Goal: Task Accomplishment & Management: Manage account settings

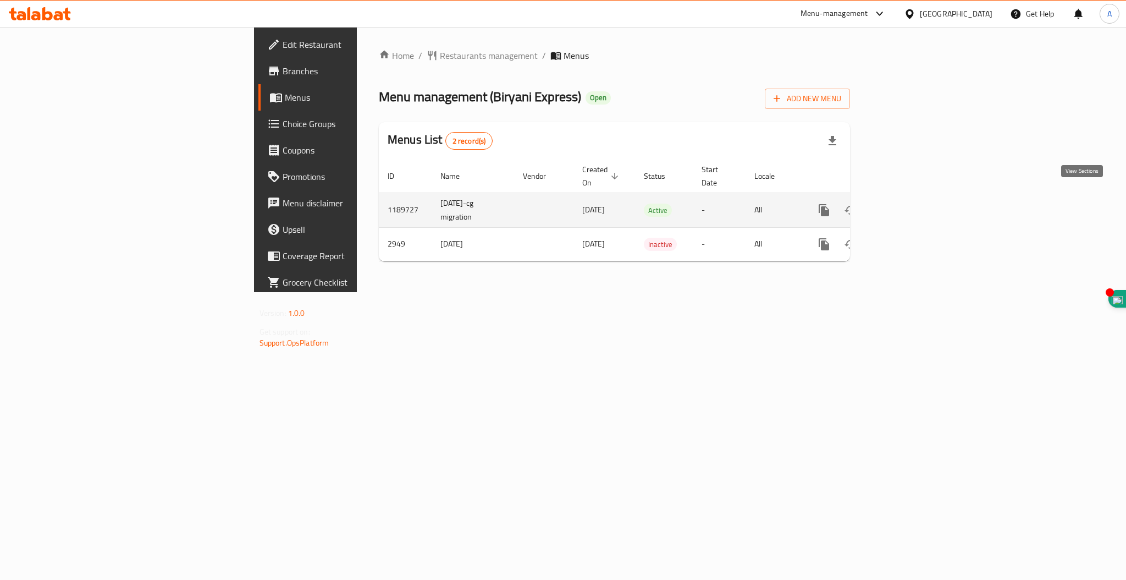
click at [910, 203] on icon "enhanced table" at bounding box center [903, 209] width 13 height 13
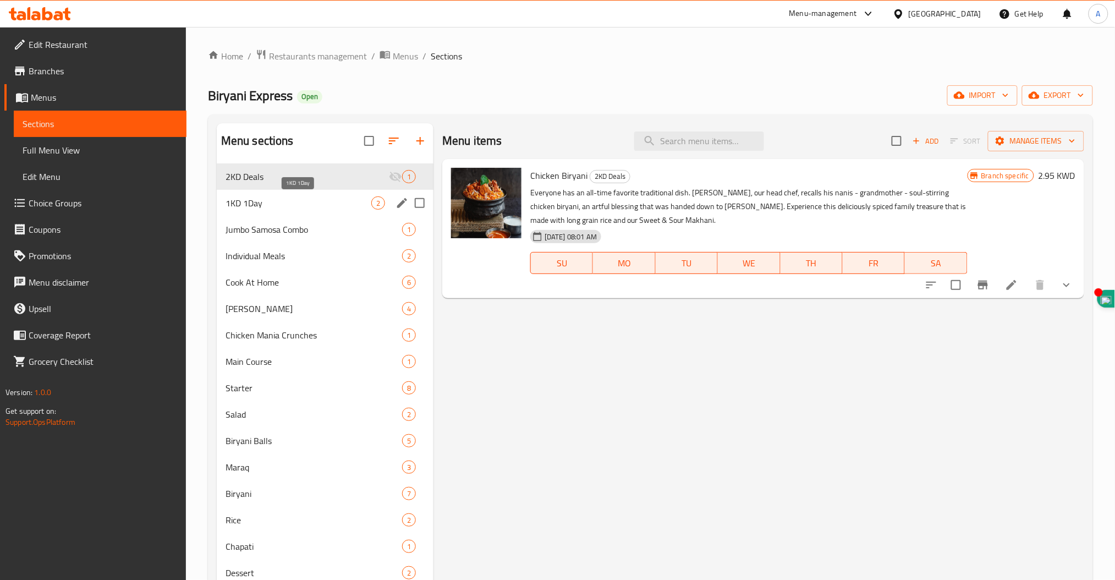
click at [273, 201] on span "1KD 1Day" at bounding box center [298, 202] width 146 height 13
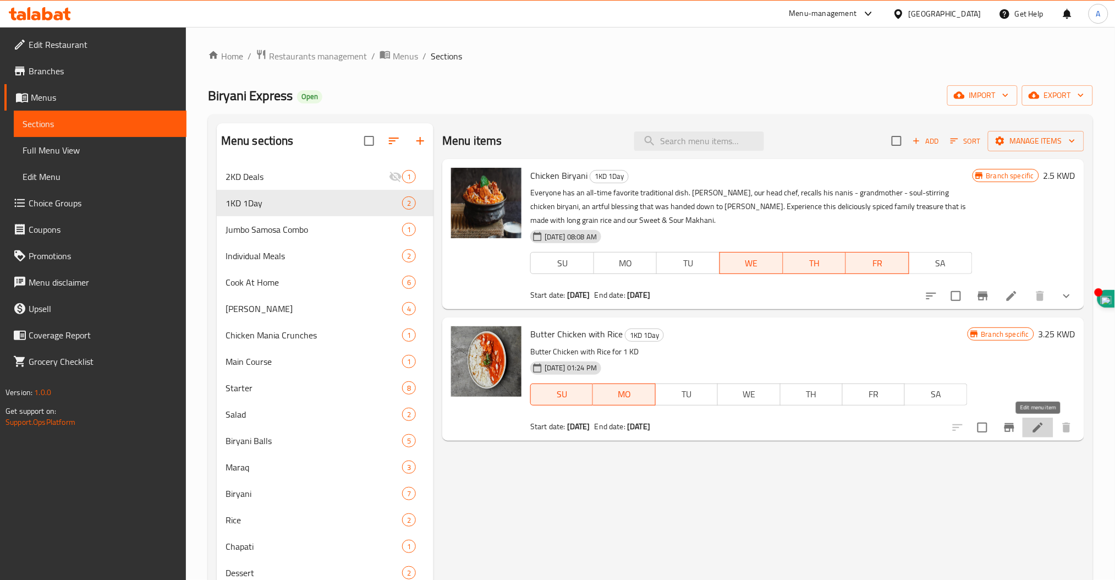
click at [1042, 423] on icon at bounding box center [1038, 427] width 10 height 10
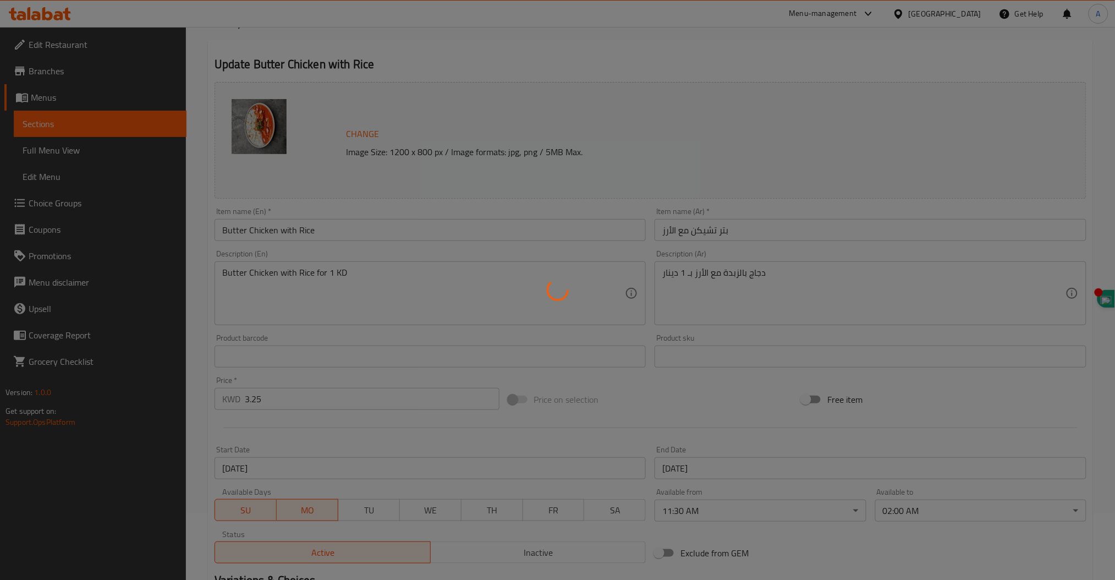
scroll to position [146, 0]
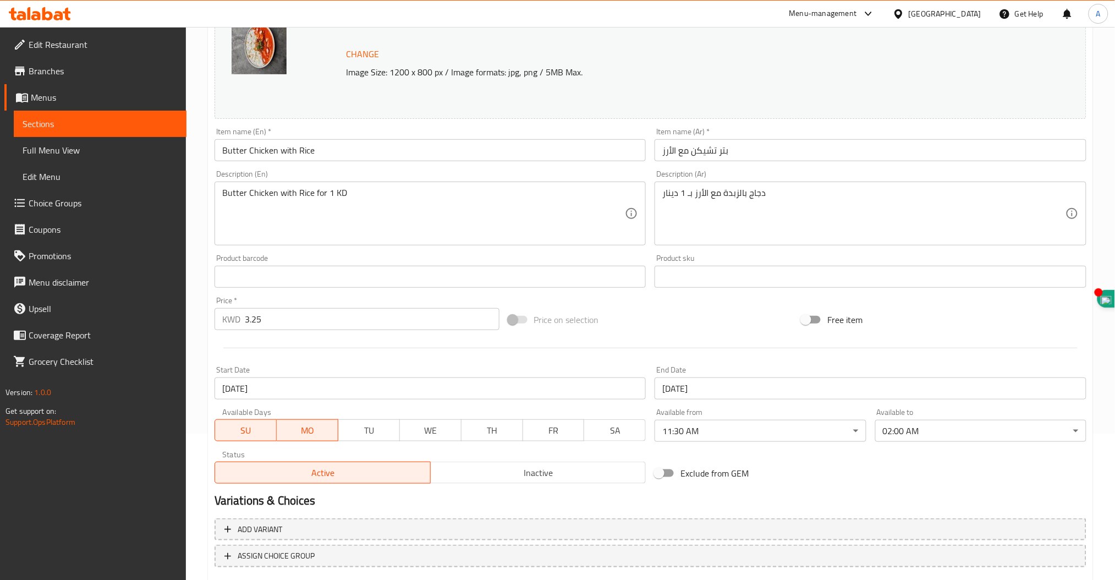
drag, startPoint x: 279, startPoint y: 317, endPoint x: 88, endPoint y: 255, distance: 200.7
click at [85, 277] on div "Edit Restaurant Branches Menus Sections Full Menu View Edit Menu Choice Groups …" at bounding box center [557, 264] width 1115 height 766
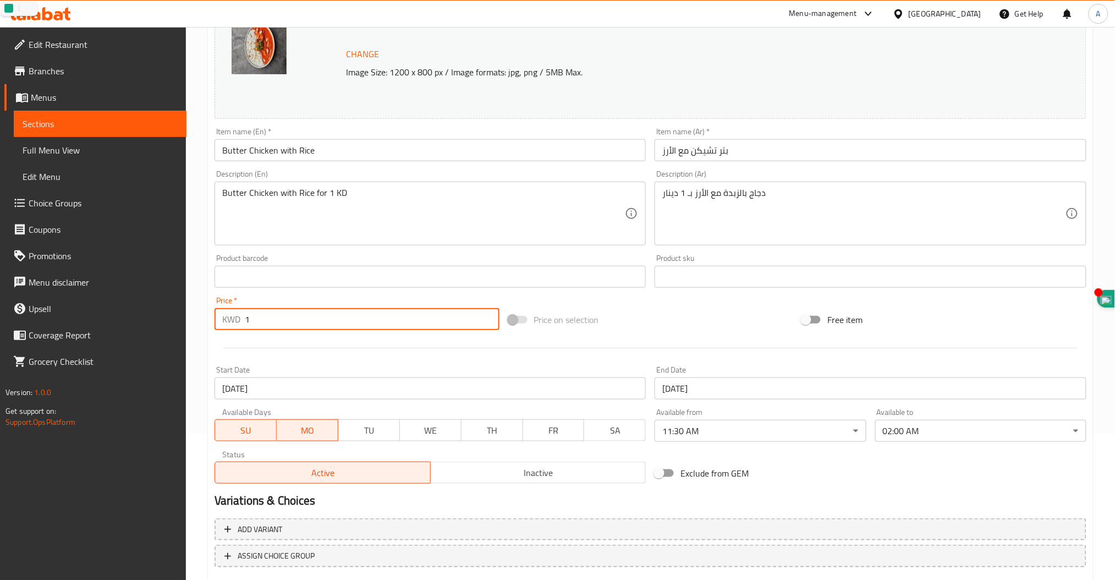
type input "1"
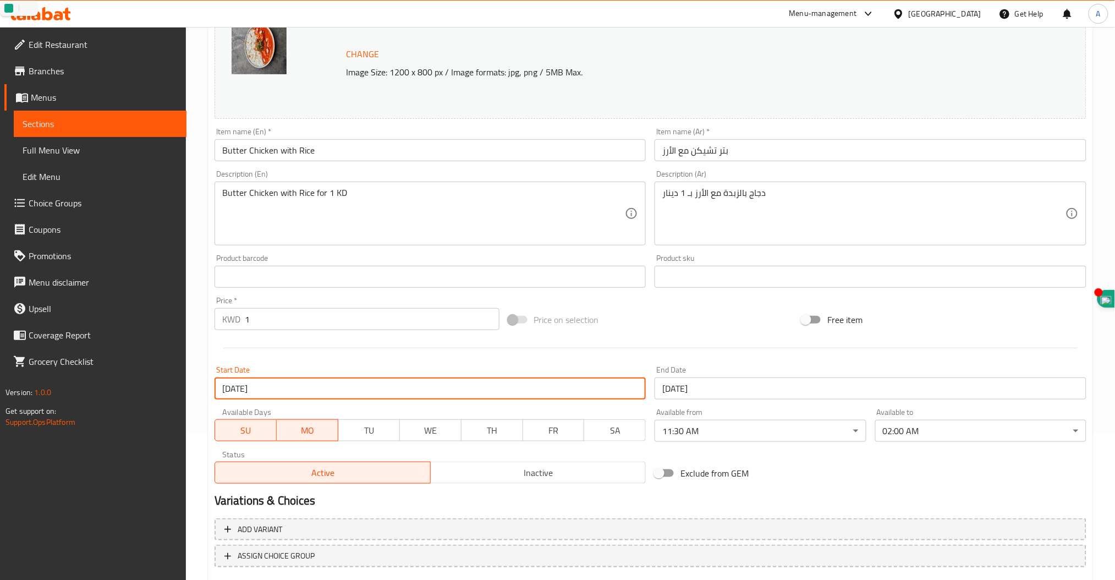
click at [227, 390] on input "13-07-2025" at bounding box center [430, 388] width 432 height 22
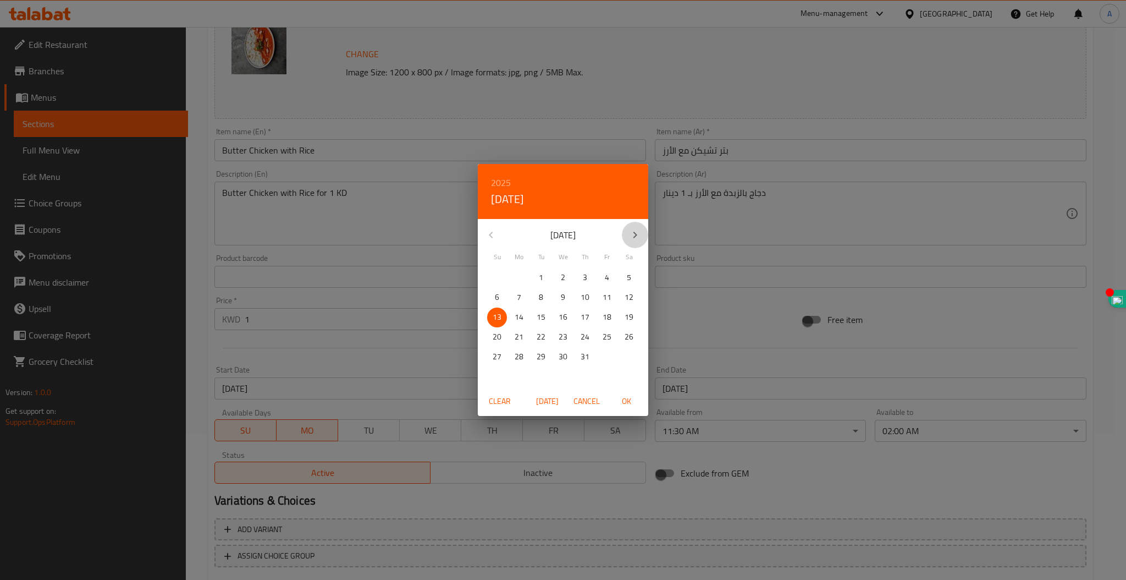
click at [636, 235] on icon "button" at bounding box center [635, 235] width 4 height 7
click at [563, 317] on p "13" at bounding box center [563, 317] width 9 height 14
click at [625, 400] on span "OK" at bounding box center [626, 401] width 26 height 14
type input "[DATE]"
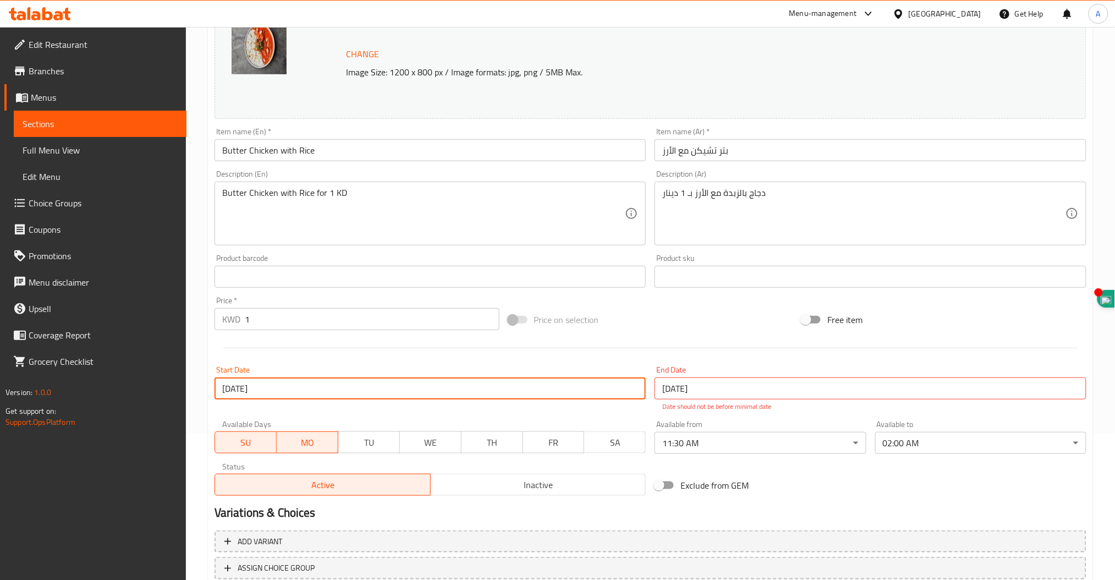
click at [670, 393] on input "14-07-2025" at bounding box center [870, 388] width 432 height 22
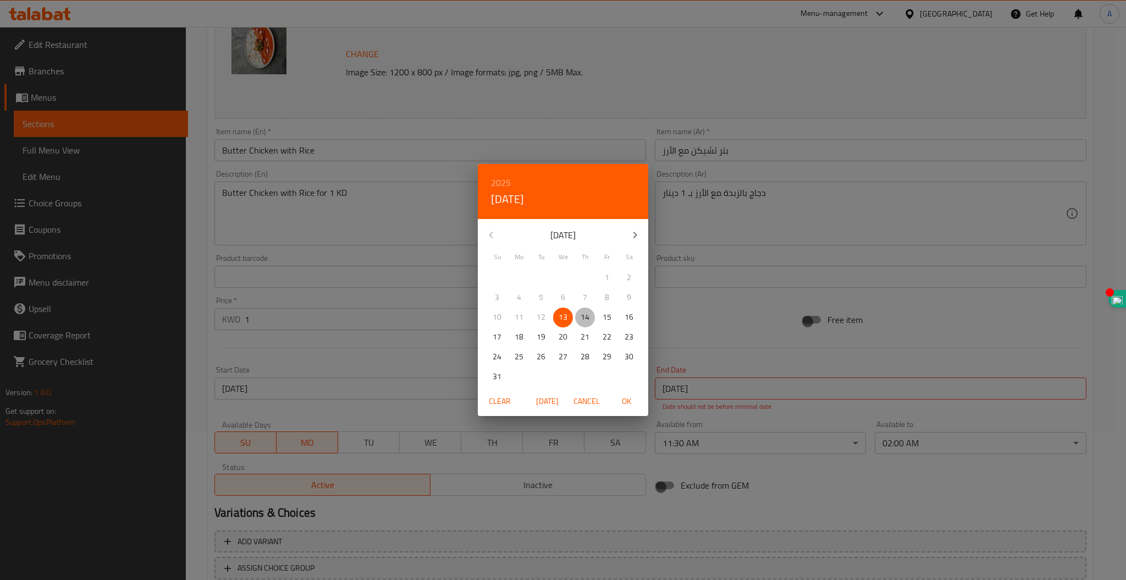
click at [583, 318] on p "14" at bounding box center [585, 317] width 9 height 14
click at [921, 442] on div "2025 Thu, Aug 14 August 2025 Su Mo Tu We Th Fr Sa 27 28 29 30 31 1 2 3 4 5 6 7 …" at bounding box center [563, 290] width 1126 height 580
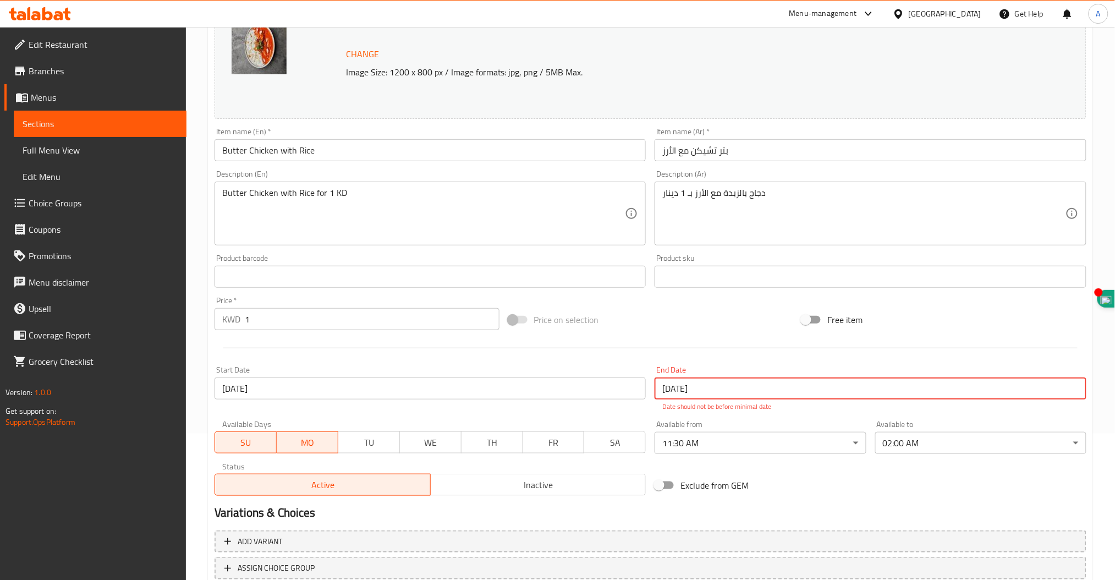
click at [674, 390] on input "14-07-2025" at bounding box center [870, 388] width 432 height 22
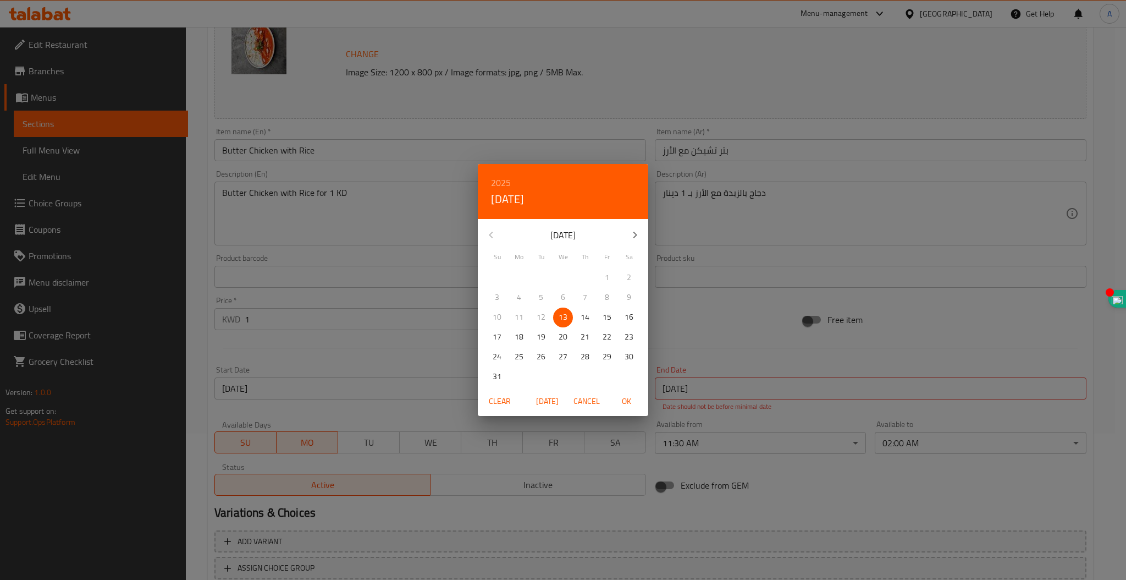
click at [590, 320] on span "14" at bounding box center [585, 317] width 20 height 14
click at [630, 400] on span "OK" at bounding box center [626, 401] width 26 height 14
type input "[DATE]"
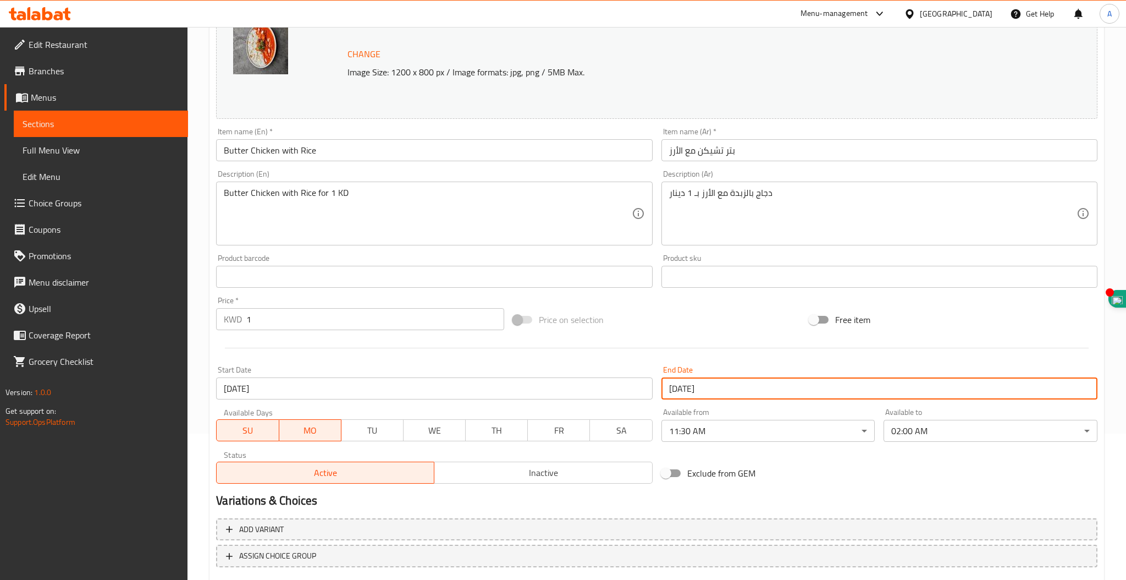
click at [886, 427] on body "​ Menu-management Kuwait Get Help A Edit Restaurant Branches Menus Sections Ful…" at bounding box center [563, 157] width 1126 height 553
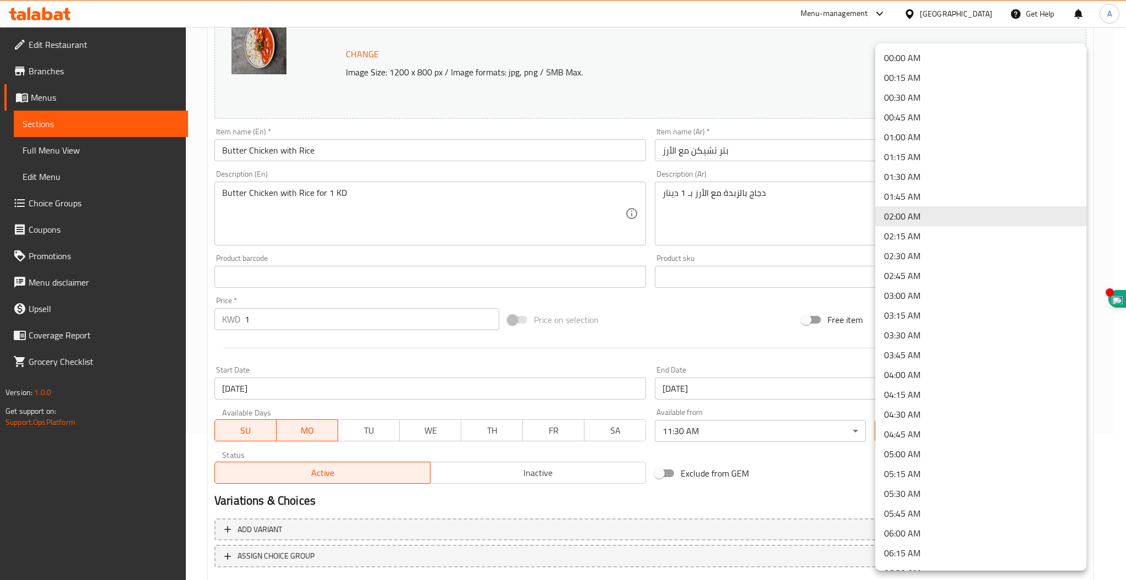
click at [903, 212] on li "02:00 AM" at bounding box center [980, 216] width 211 height 20
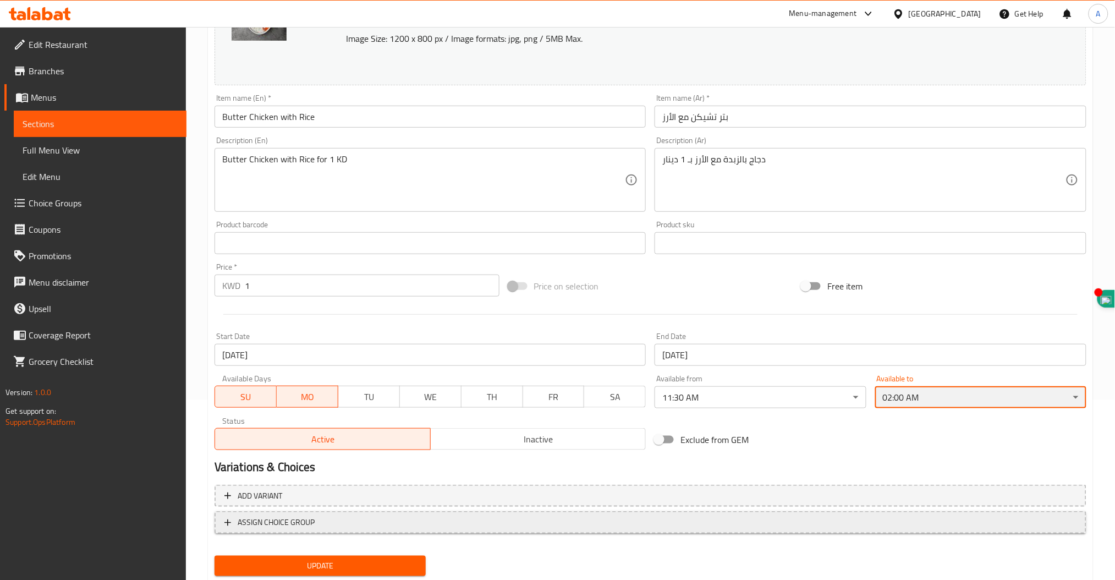
scroll to position [212, 0]
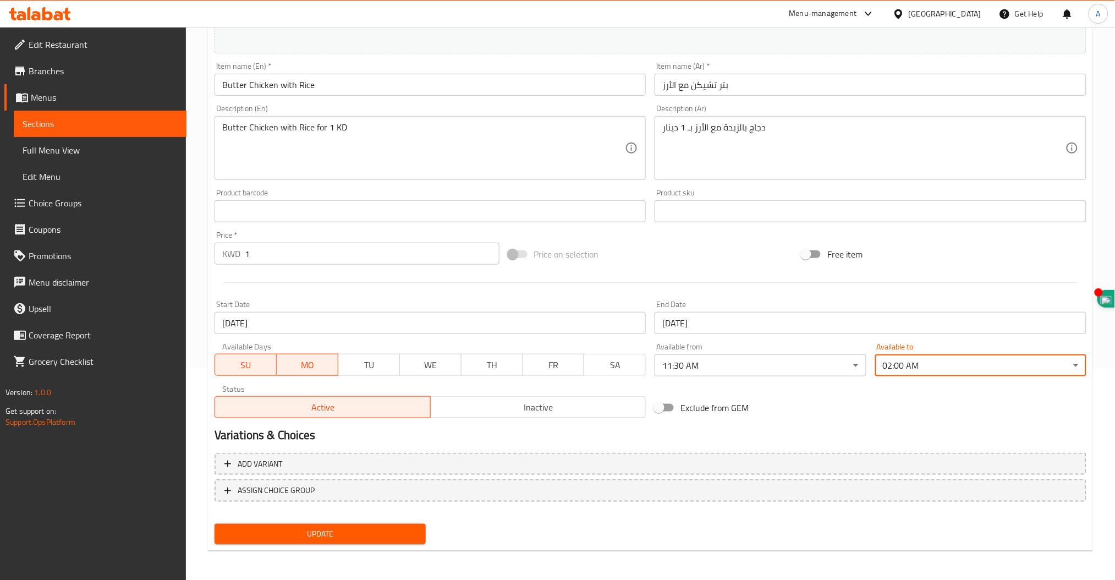
drag, startPoint x: 240, startPoint y: 363, endPoint x: 264, endPoint y: 366, distance: 24.4
click at [240, 363] on span "SU" at bounding box center [245, 365] width 53 height 16
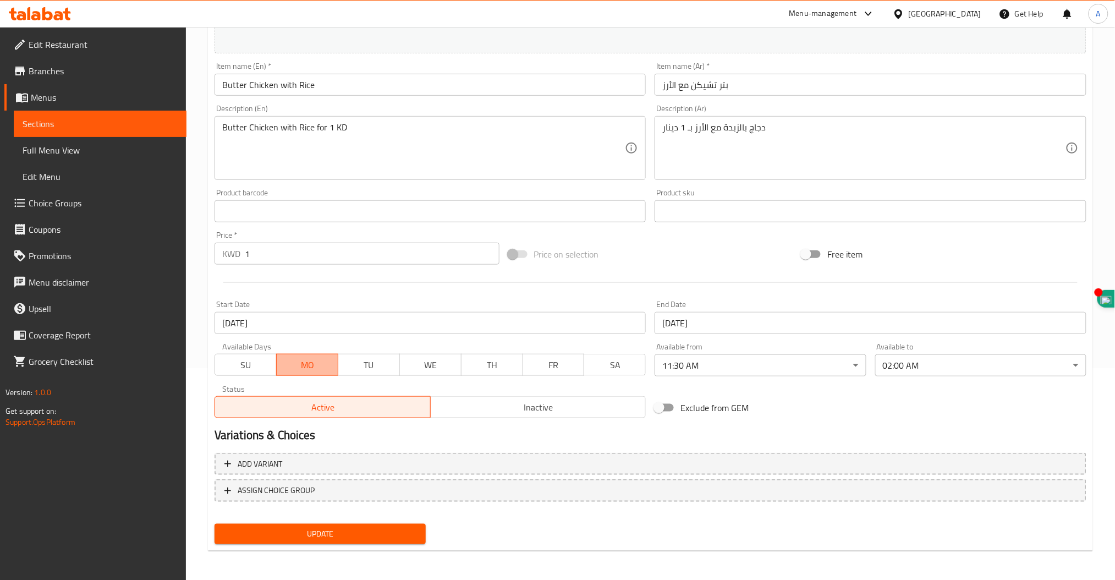
click at [313, 367] on span "MO" at bounding box center [307, 365] width 53 height 16
click at [442, 368] on span "WE" at bounding box center [430, 365] width 53 height 16
click at [474, 367] on span "TH" at bounding box center [492, 365] width 53 height 16
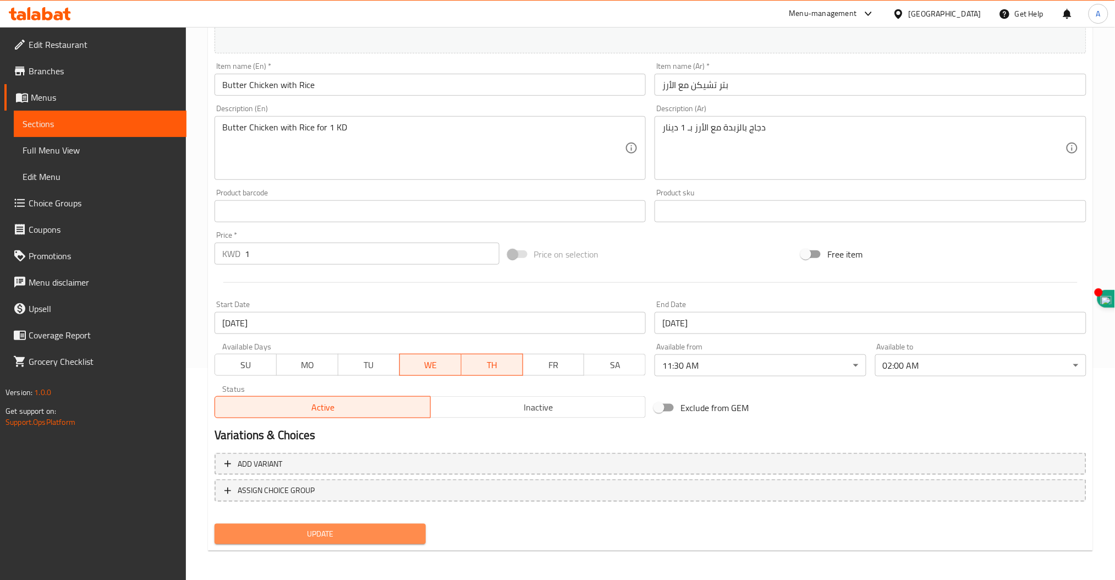
click at [316, 527] on span "Update" at bounding box center [320, 534] width 194 height 14
click at [317, 529] on span "Update" at bounding box center [320, 534] width 194 height 14
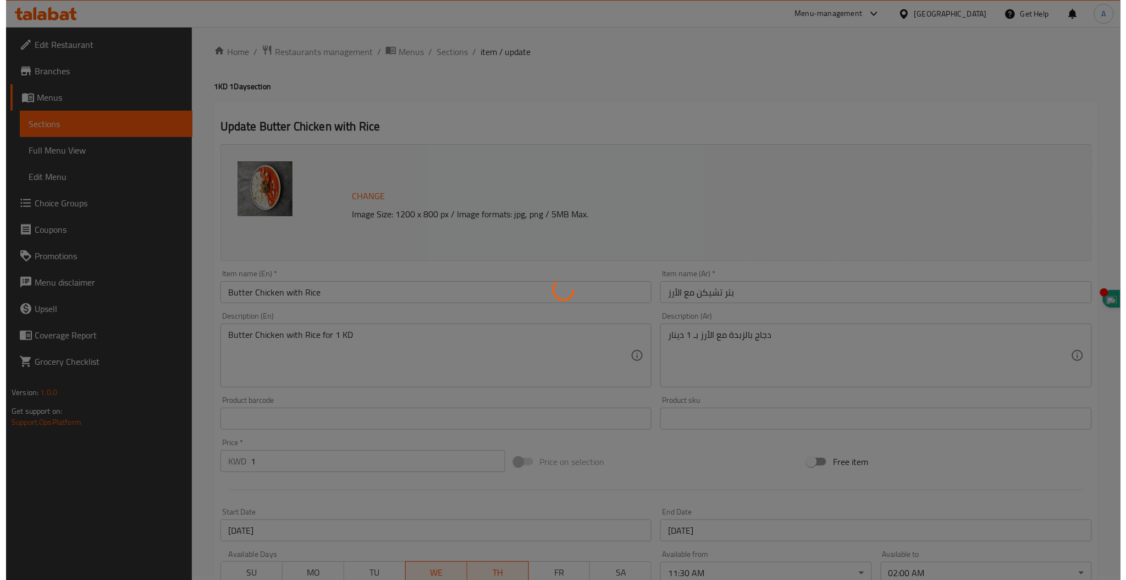
scroll to position [0, 0]
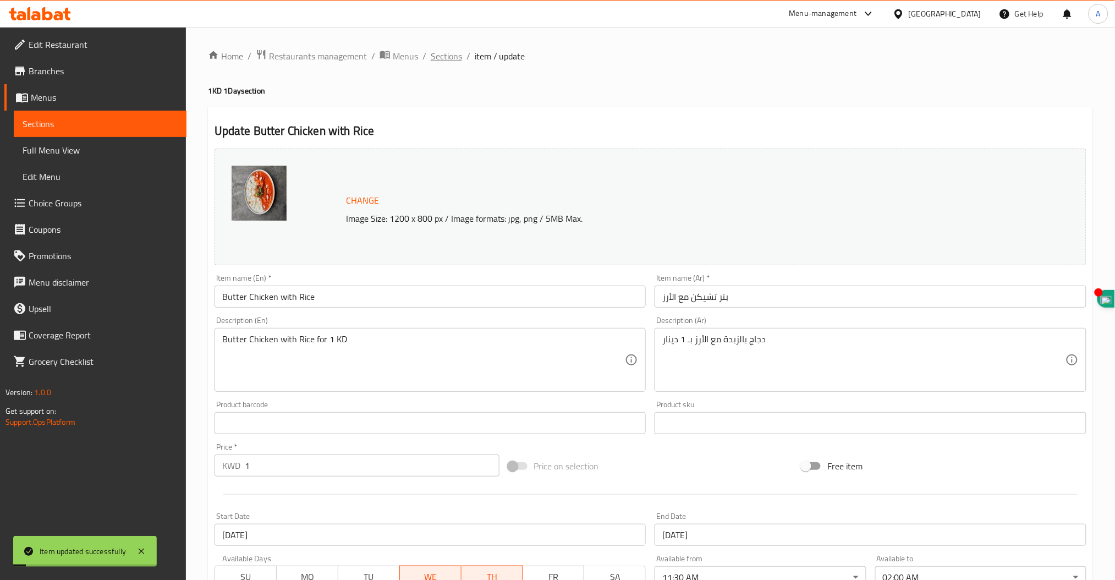
click at [442, 62] on span "Sections" at bounding box center [446, 55] width 31 height 13
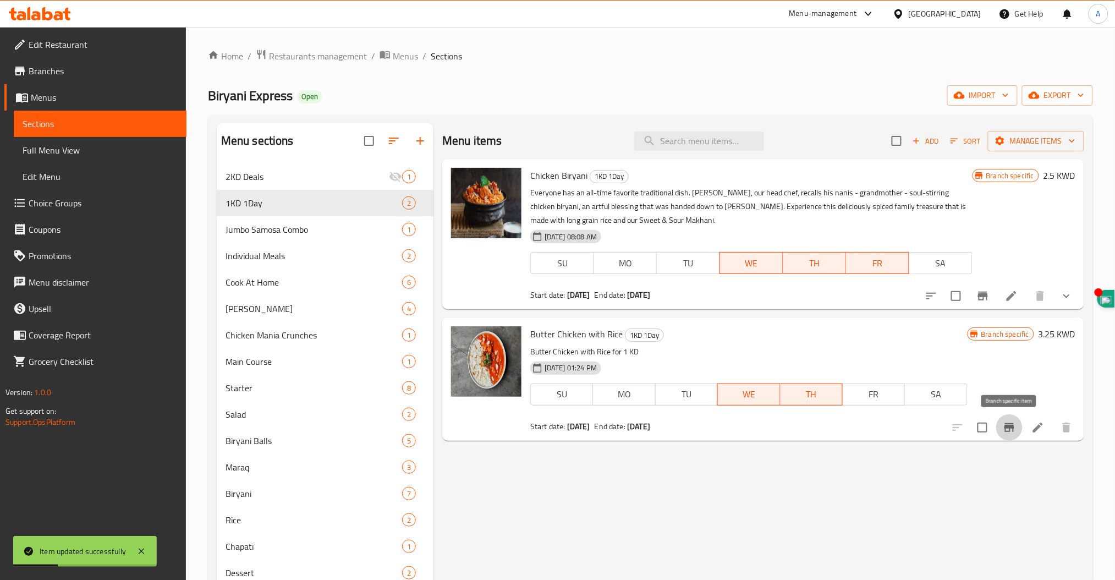
click at [1004, 431] on icon "Branch-specific-item" at bounding box center [1008, 427] width 13 height 13
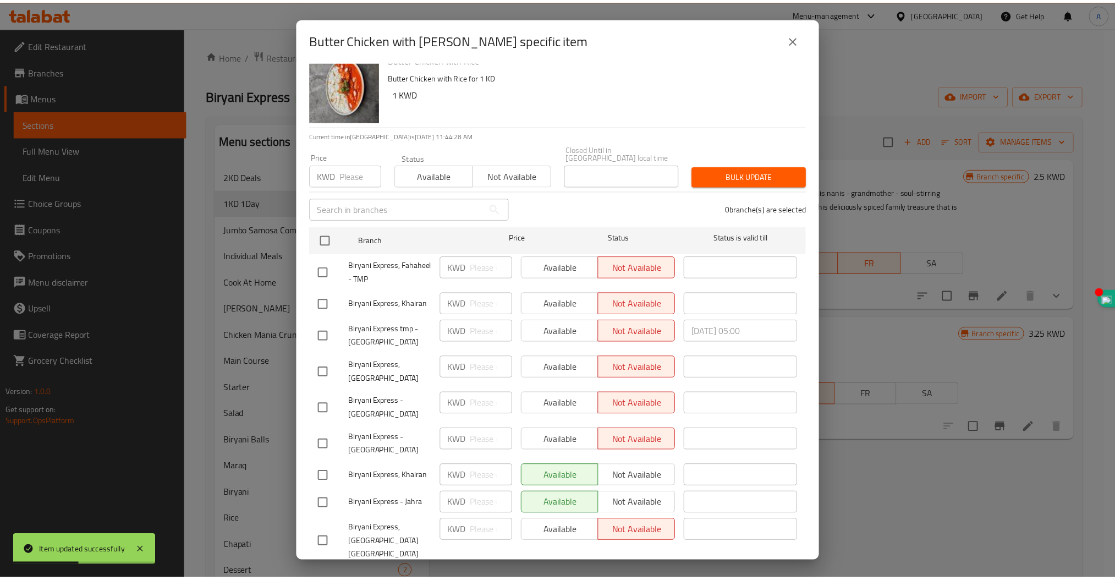
scroll to position [19, 0]
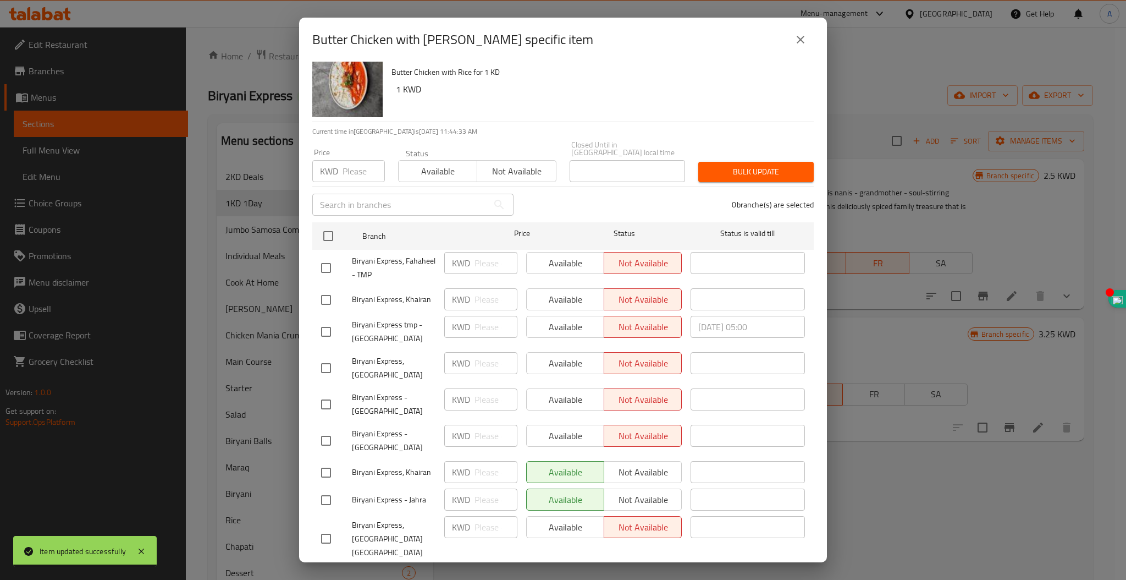
click at [327, 393] on input "checkbox" at bounding box center [326, 404] width 23 height 23
checkbox input "true"
click at [558, 392] on span "Available" at bounding box center [565, 400] width 69 height 16
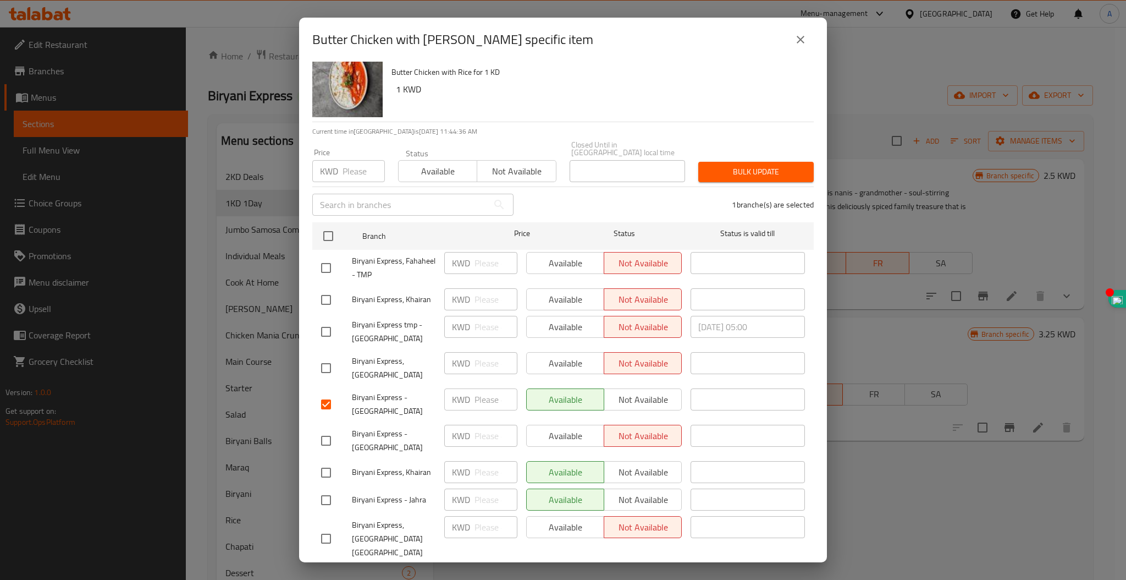
click at [324, 527] on input "checkbox" at bounding box center [326, 538] width 23 height 23
checkbox input "true"
click at [572, 519] on span "Available" at bounding box center [565, 527] width 69 height 16
click at [319, 362] on input "checkbox" at bounding box center [326, 367] width 23 height 23
checkbox input "true"
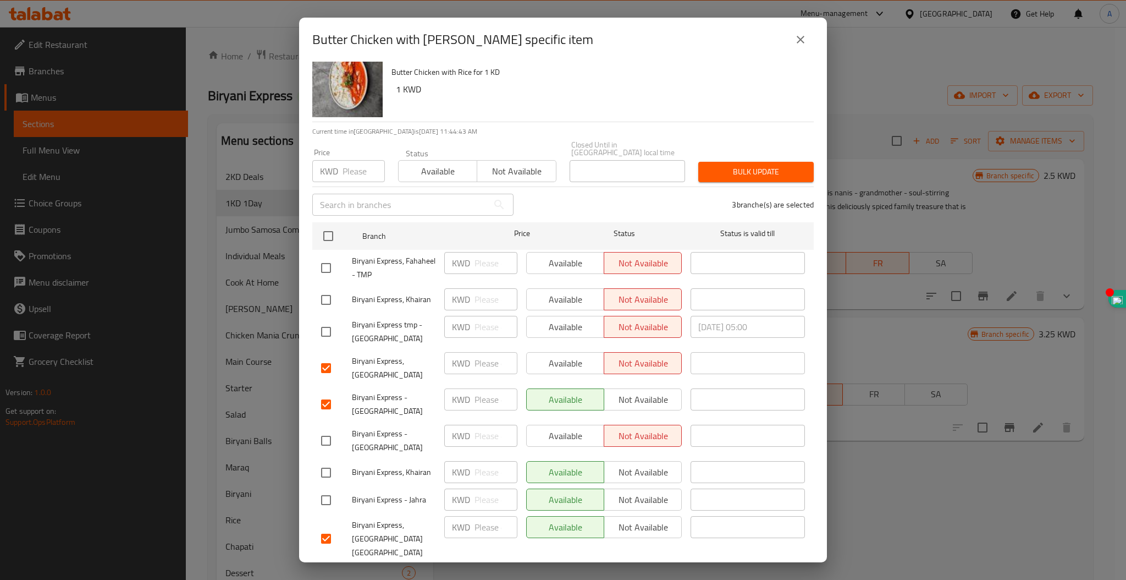
click at [551, 355] on span "Available" at bounding box center [565, 363] width 69 height 16
click at [546, 536] on ul "Branch Price Status Status is valid till Biryani Express, Fahaheel - TMP KWD ​ …" at bounding box center [563, 393] width 502 height 350
click at [550, 571] on span "Save" at bounding box center [563, 578] width 484 height 14
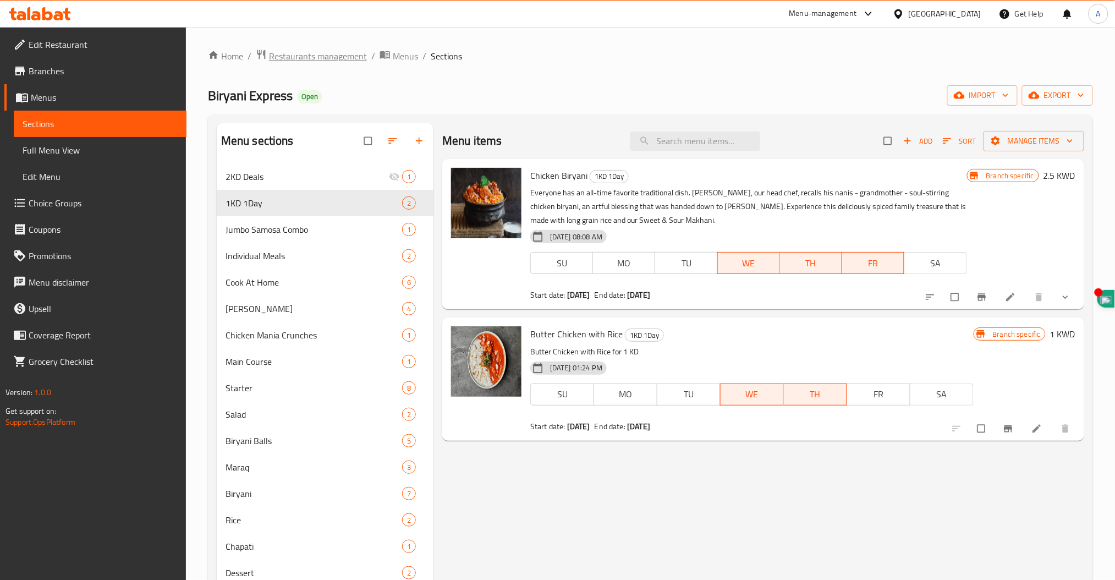
click at [347, 57] on span "Restaurants management" at bounding box center [318, 55] width 98 height 13
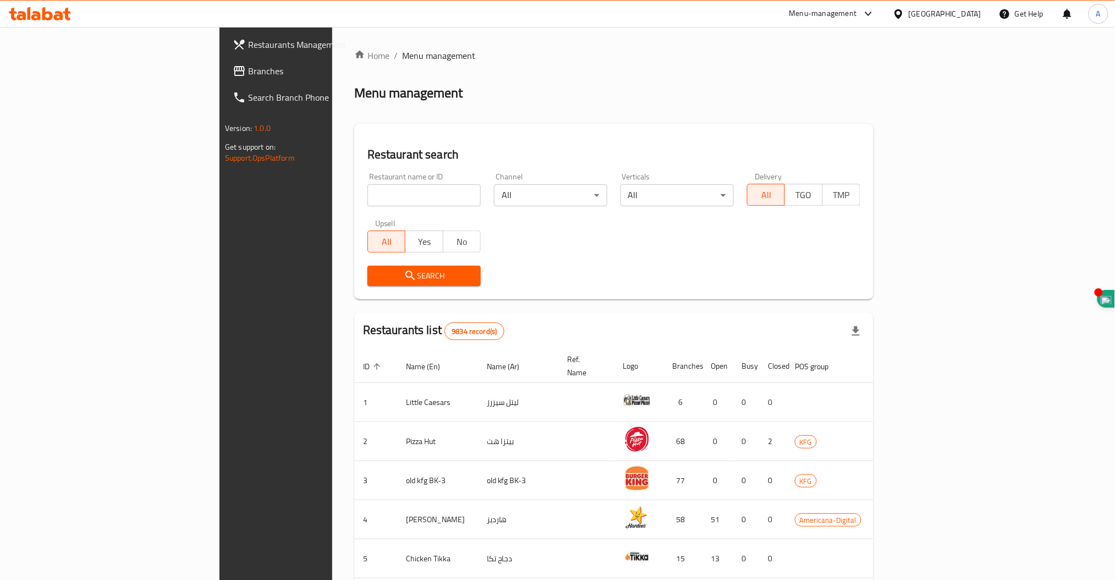
click at [48, 15] on icon at bounding box center [40, 13] width 62 height 13
